Goal: Find specific page/section: Find specific page/section

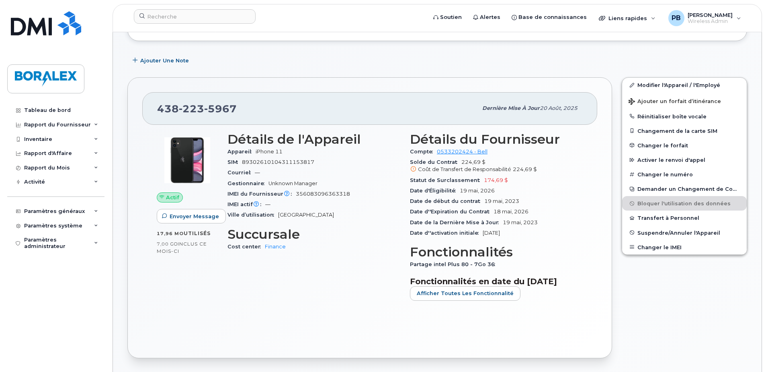
scroll to position [161, 0]
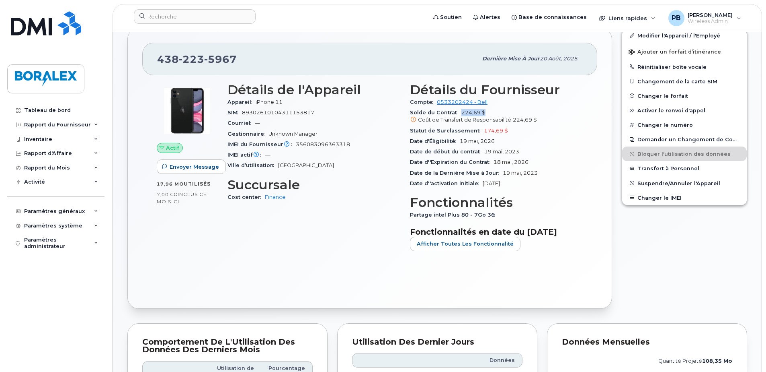
drag, startPoint x: 487, startPoint y: 113, endPoint x: 456, endPoint y: 115, distance: 31.0
click at [456, 115] on div "Solde du Contrat 224,69 $ Coût de Transfert de Responsabilité 224,69 $" at bounding box center [496, 116] width 173 height 18
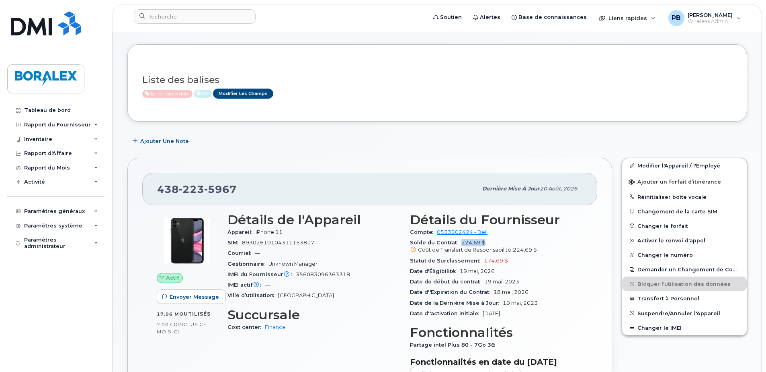
scroll to position [0, 0]
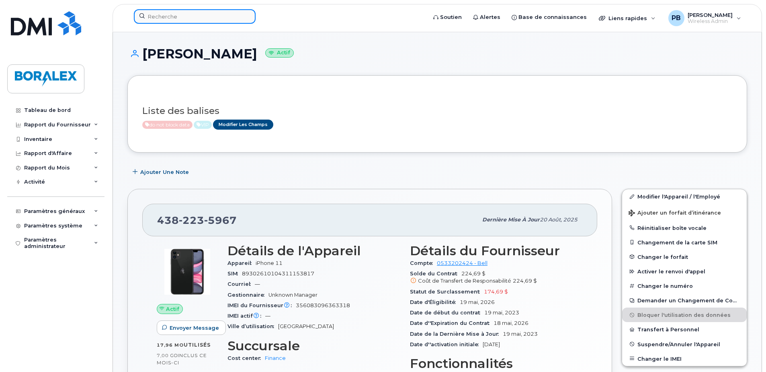
click at [163, 14] on input at bounding box center [195, 16] width 122 height 14
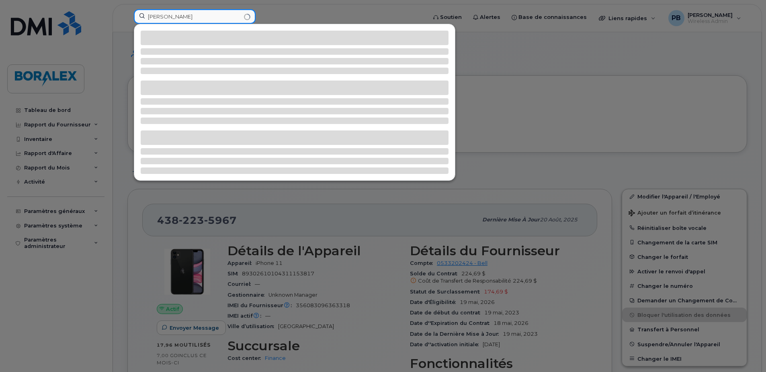
type input "[PERSON_NAME]"
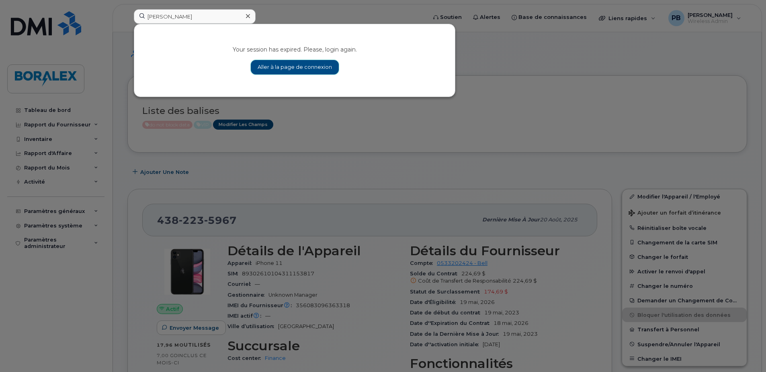
drag, startPoint x: 757, startPoint y: 0, endPoint x: 306, endPoint y: 69, distance: 456.4
click at [306, 69] on link "Aller à la page de connexion" at bounding box center [295, 67] width 88 height 14
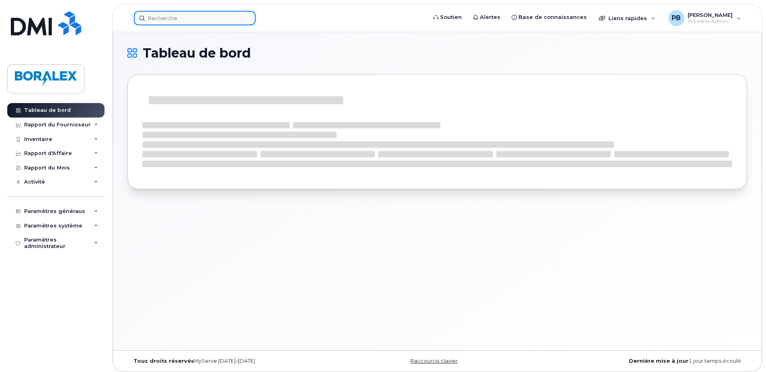
click at [152, 18] on input at bounding box center [195, 18] width 122 height 14
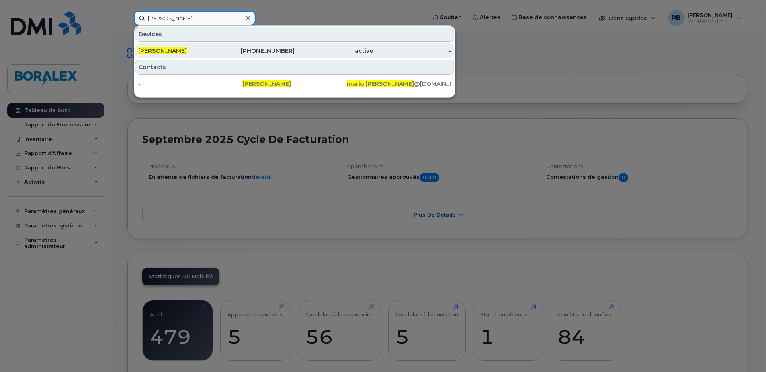
type input "mario lessard"
click at [255, 47] on div "819-552-3089" at bounding box center [256, 51] width 78 height 8
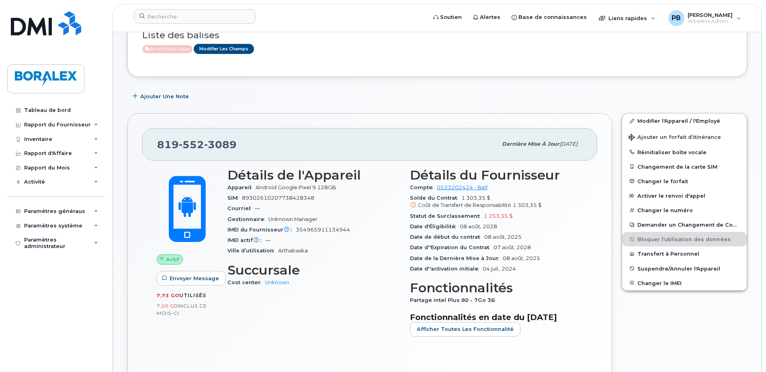
scroll to position [80, 0]
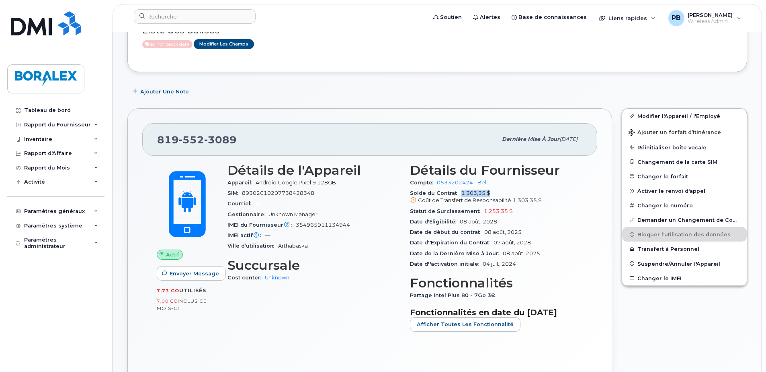
drag, startPoint x: 490, startPoint y: 193, endPoint x: 461, endPoint y: 191, distance: 28.6
click at [461, 191] on div "Solde du Contrat 1 303,35 $ Coût de Transfert de Responsabilité 1 303,35 $" at bounding box center [496, 197] width 173 height 18
